Goal: Complete application form: Complete application form

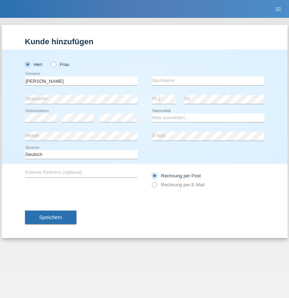
type input "Giacomo"
click at [208, 81] on input "text" at bounding box center [208, 80] width 112 height 9
type input "Poppa"
select select "CH"
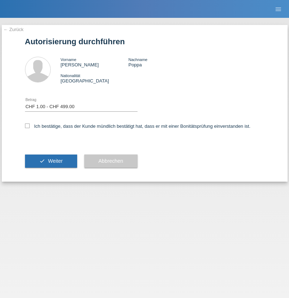
select select "1"
checkbox input "true"
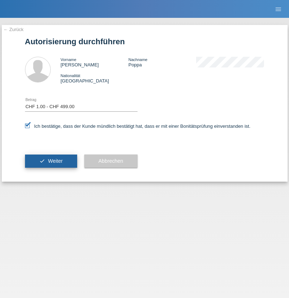
click at [51, 161] on span "Weiter" at bounding box center [55, 161] width 15 height 6
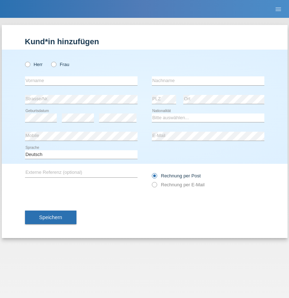
radio input "true"
click at [81, 81] on input "text" at bounding box center [81, 80] width 112 height 9
type input "[PERSON_NAME]"
click at [208, 81] on input "text" at bounding box center [208, 80] width 112 height 9
type input "woodtli"
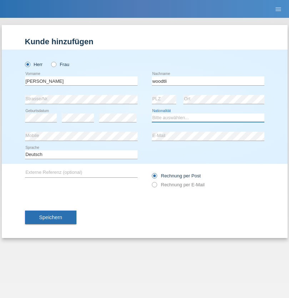
select select "CH"
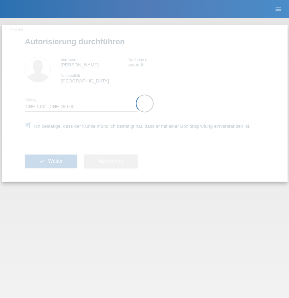
select select "1"
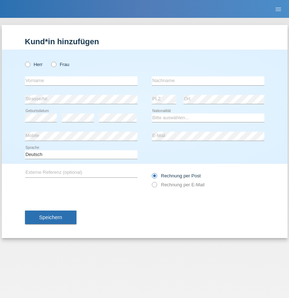
radio input "true"
click at [81, 81] on input "text" at bounding box center [81, 80] width 112 height 9
type input "Radhia"
click at [208, 81] on input "text" at bounding box center [208, 80] width 112 height 9
type input "Merghmi"
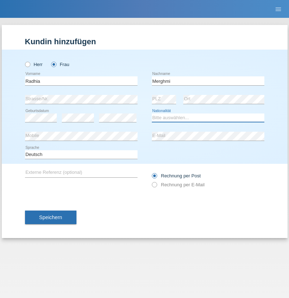
select select "TN"
select select "C"
select select "19"
select select "06"
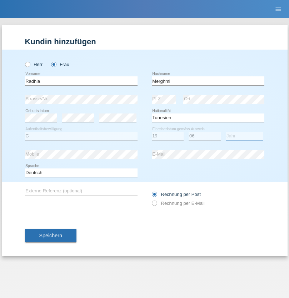
select select "1984"
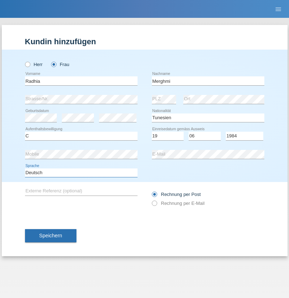
select select "en"
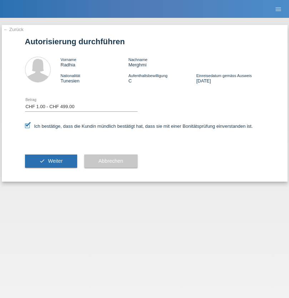
select select "1"
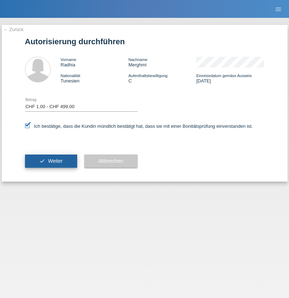
click at [51, 161] on span "Weiter" at bounding box center [55, 161] width 15 height 6
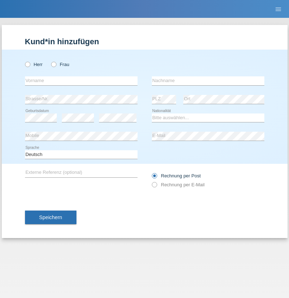
radio input "true"
click at [81, 81] on input "text" at bounding box center [81, 80] width 112 height 9
type input "Imed"
click at [208, 81] on input "text" at bounding box center [208, 80] width 112 height 9
type input "Zattal"
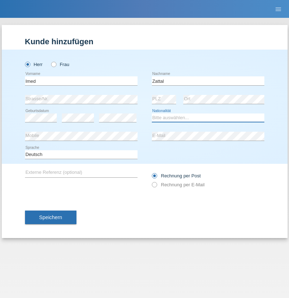
select select "CH"
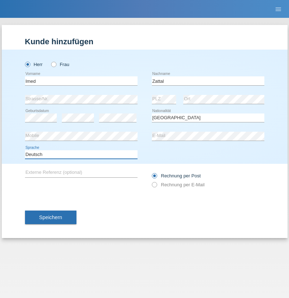
select select "en"
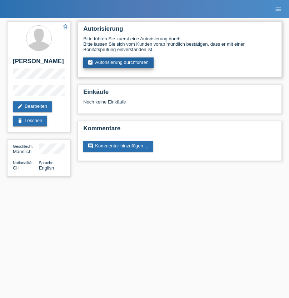
click at [118, 63] on link "assignment_turned_in Autorisierung durchführen" at bounding box center [118, 62] width 70 height 11
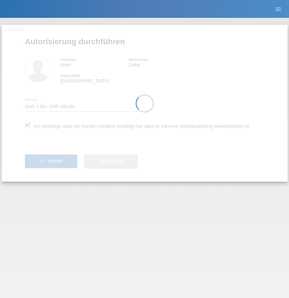
select select "1"
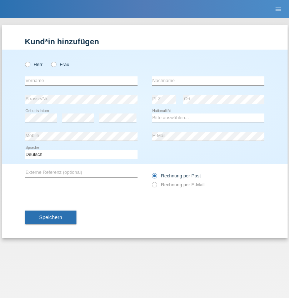
radio input "true"
click at [81, 81] on input "text" at bounding box center [81, 80] width 112 height 9
type input "[PERSON_NAME]"
click at [208, 81] on input "text" at bounding box center [208, 80] width 112 height 9
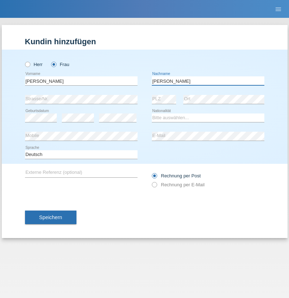
type input "[PERSON_NAME]"
select select "UA"
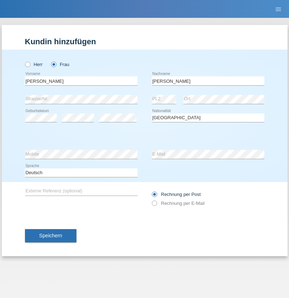
select select "C"
select select "09"
select select "12"
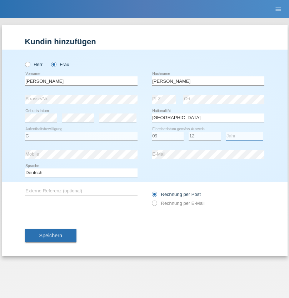
select select "2021"
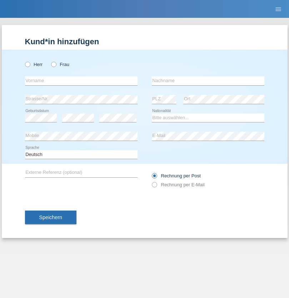
radio input "true"
click at [81, 81] on input "text" at bounding box center [81, 80] width 112 height 9
type input "K"
click at [208, 81] on input "text" at bounding box center [208, 80] width 112 height 9
type input "Keel"
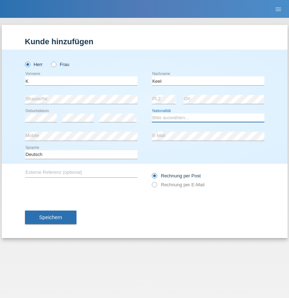
select select "CH"
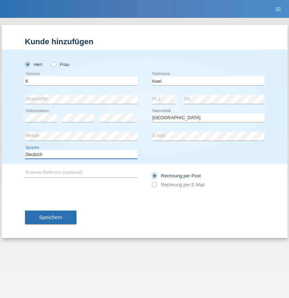
select select "en"
